Goal: Transaction & Acquisition: Purchase product/service

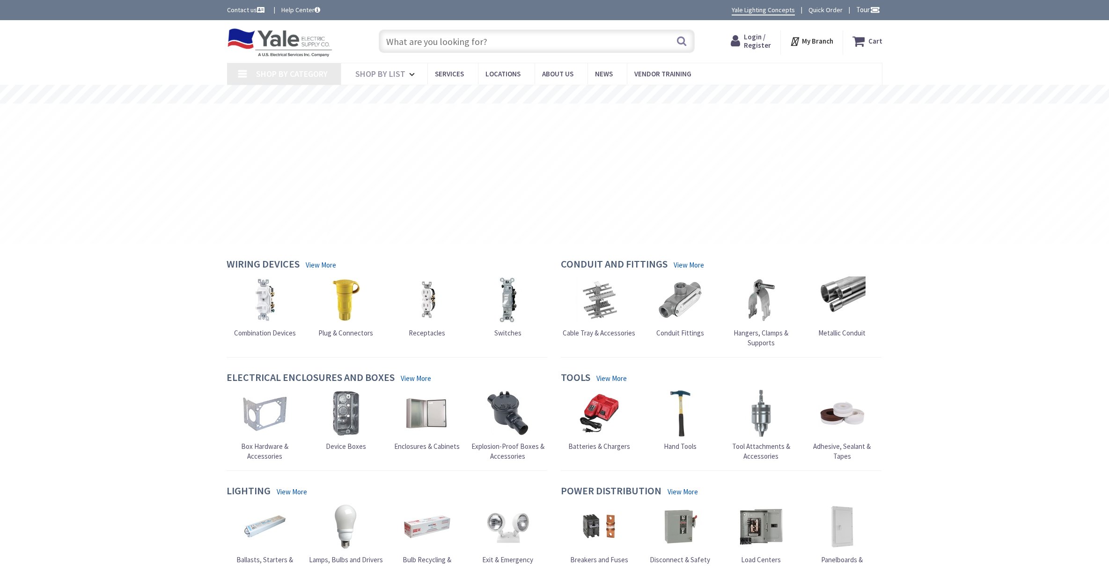
type input "[GEOGRAPHIC_DATA], [GEOGRAPHIC_DATA]"
click at [766, 42] on span "Login / Register" at bounding box center [757, 40] width 27 height 17
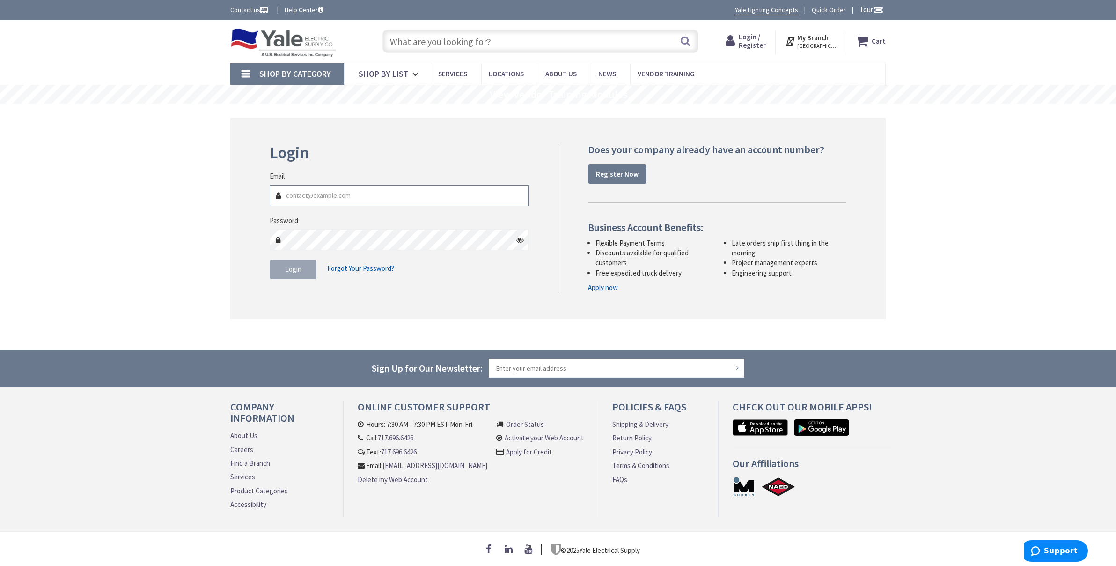
click at [379, 194] on input "Email" at bounding box center [399, 195] width 259 height 21
type input "[PERSON_NAME][EMAIL_ADDRESS][DOMAIN_NAME]"
click at [298, 268] on span "Login" at bounding box center [293, 269] width 16 height 9
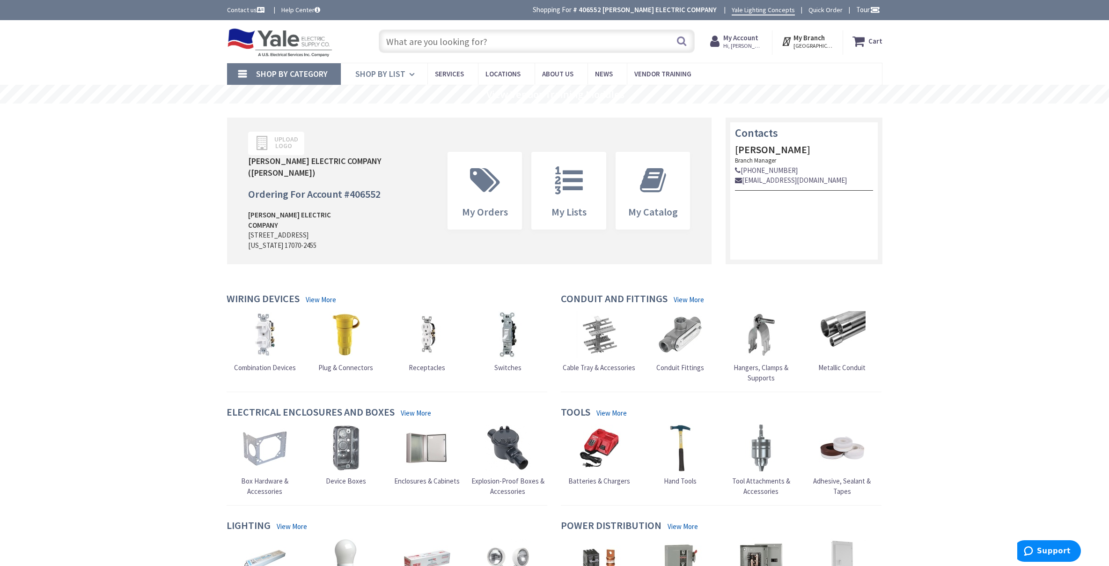
click at [381, 75] on span "Shop By List" at bounding box center [380, 73] width 50 height 11
click at [395, 74] on span "Shop By List" at bounding box center [380, 73] width 50 height 11
click at [432, 50] on input "text" at bounding box center [537, 41] width 316 height 23
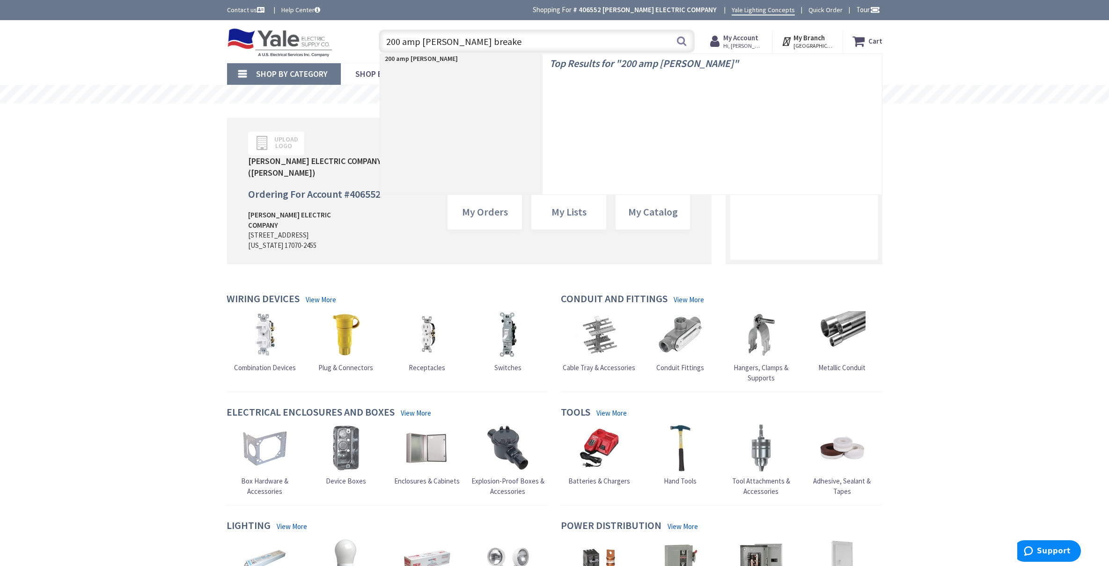
type input "200 amp eaton breaker"
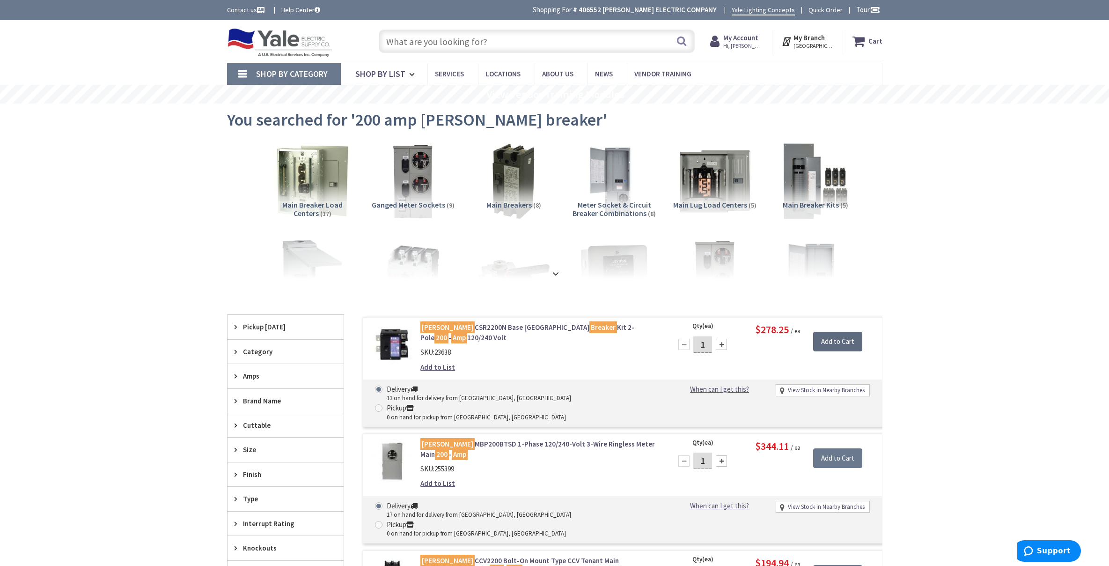
click at [845, 337] on input "Add to Cart" at bounding box center [837, 342] width 49 height 20
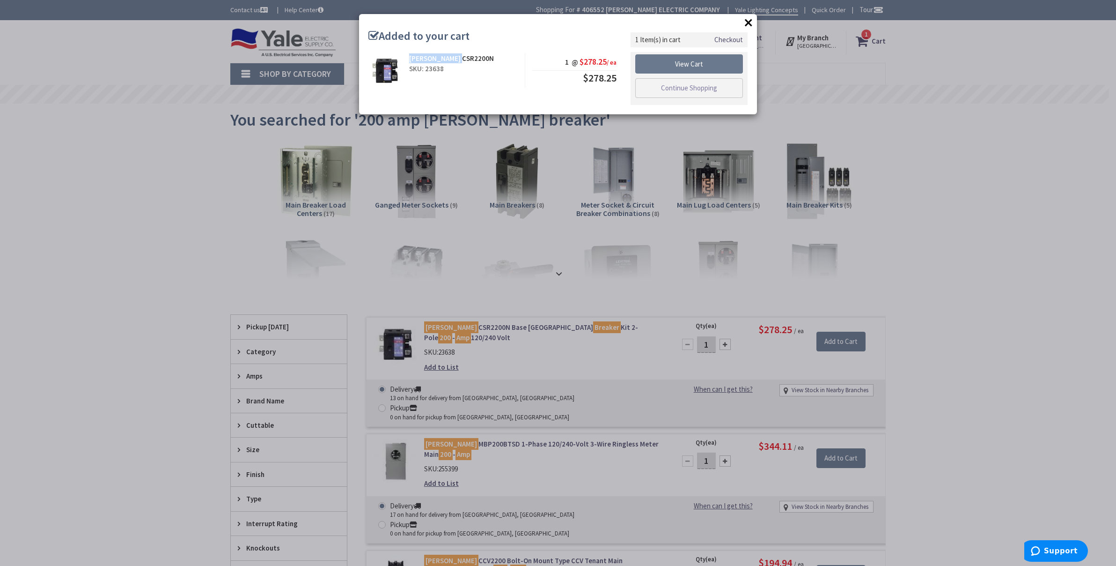
drag, startPoint x: 468, startPoint y: 60, endPoint x: 410, endPoint y: 58, distance: 58.1
click at [410, 58] on div "Eaton CSR2200N" at bounding box center [463, 58] width 109 height 10
copy strong "Eaton CSR2200N"
click at [746, 22] on button "×" at bounding box center [749, 22] width 14 height 14
